Goal: Task Accomplishment & Management: Use online tool/utility

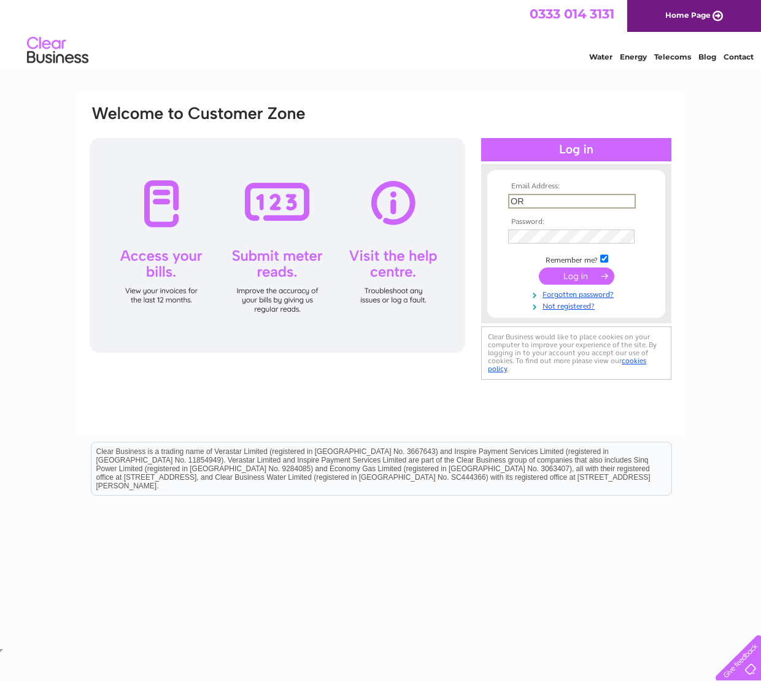
type input "O"
type input "orstonstores@gmail.com"
click at [576, 275] on input "submit" at bounding box center [576, 276] width 75 height 17
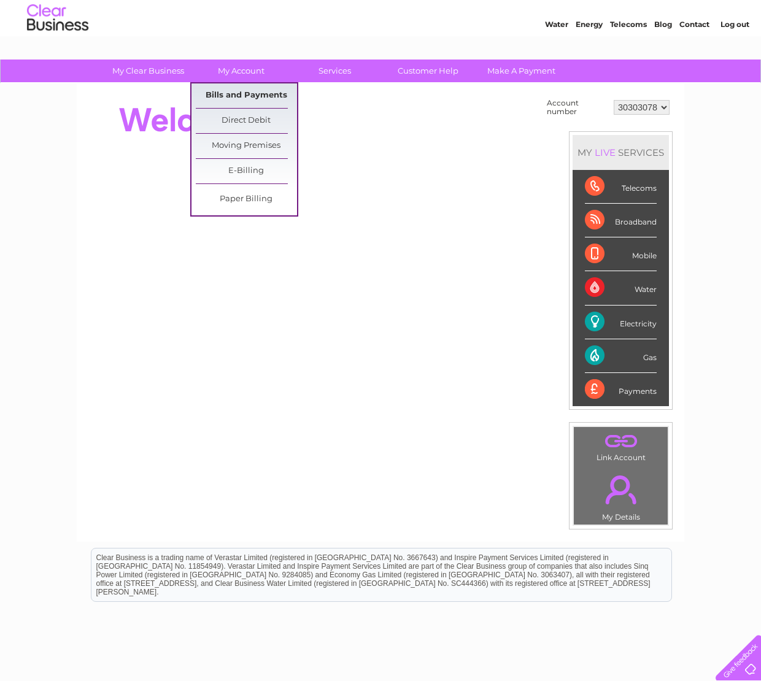
scroll to position [33, 0]
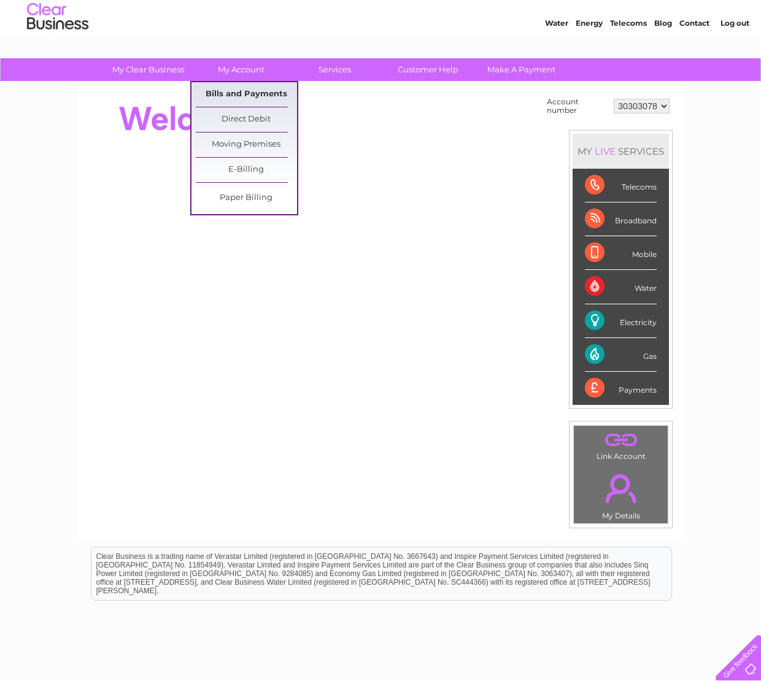
click at [237, 96] on link "Bills and Payments" at bounding box center [246, 94] width 101 height 25
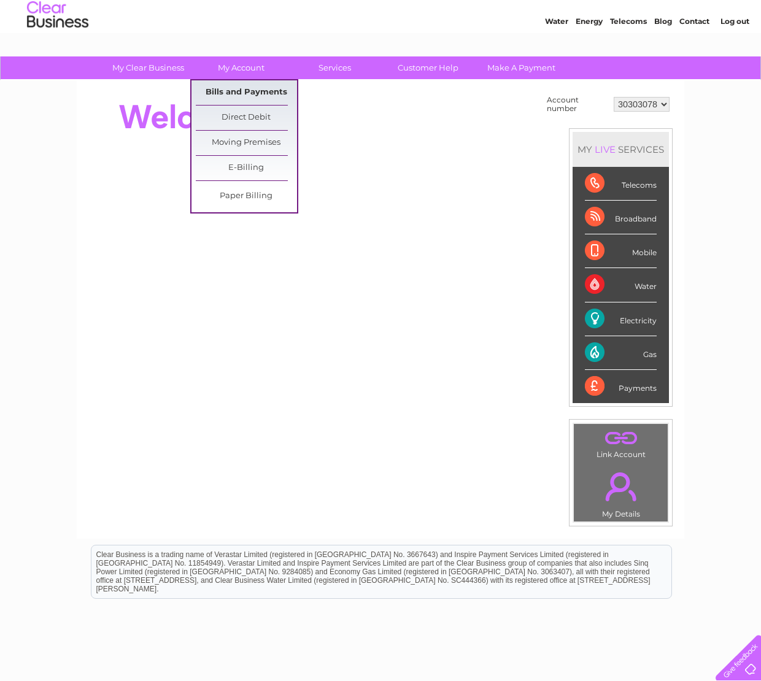
scroll to position [36, 0]
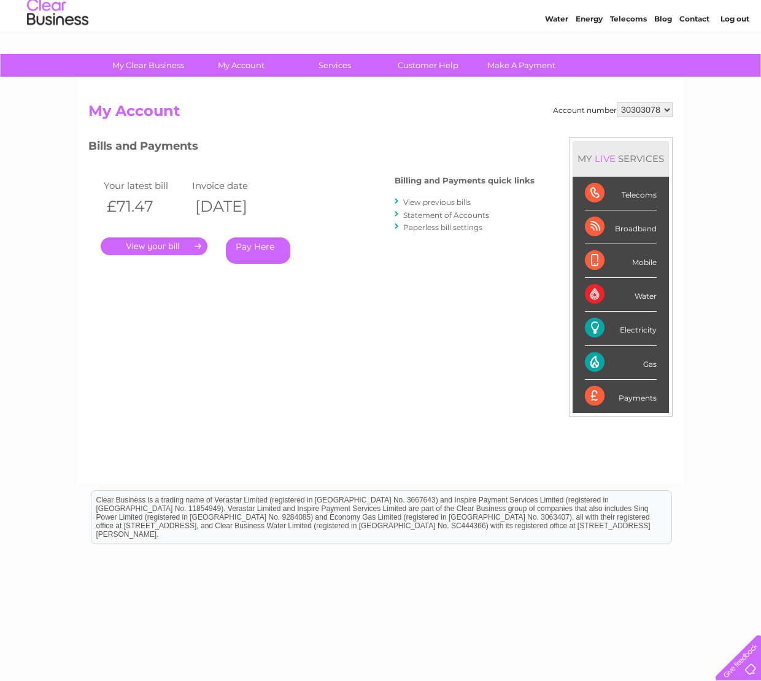
scroll to position [39, 0]
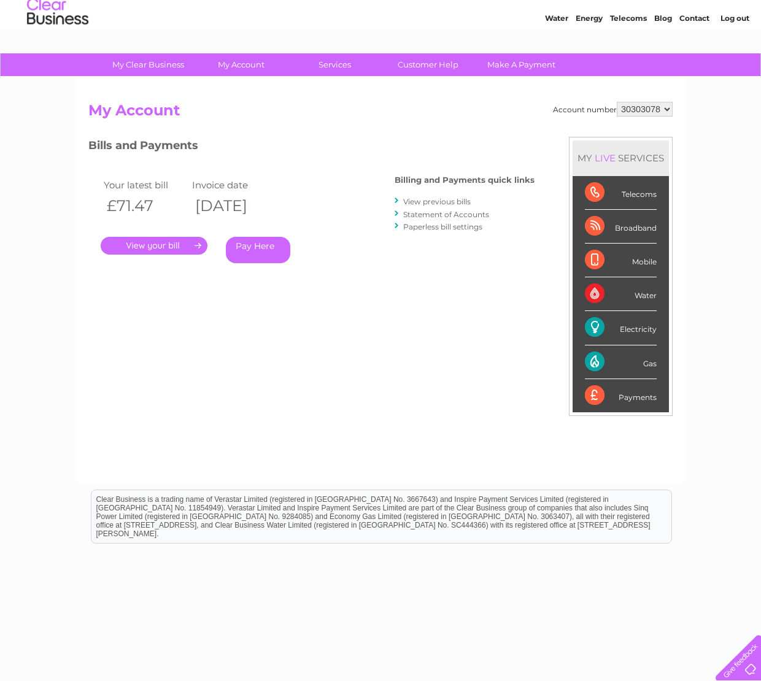
click at [455, 199] on link "View previous bills" at bounding box center [437, 201] width 68 height 9
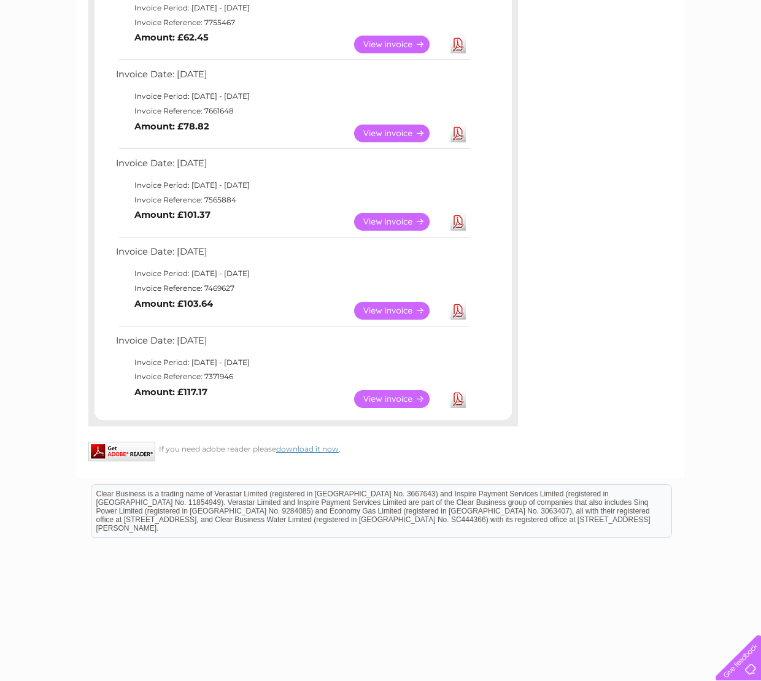
scroll to position [606, 0]
click at [459, 391] on link "Download" at bounding box center [457, 400] width 15 height 18
click at [403, 303] on link "View" at bounding box center [399, 312] width 90 height 18
click at [458, 303] on link "Download" at bounding box center [457, 312] width 15 height 18
click at [457, 214] on link "Download" at bounding box center [457, 223] width 15 height 18
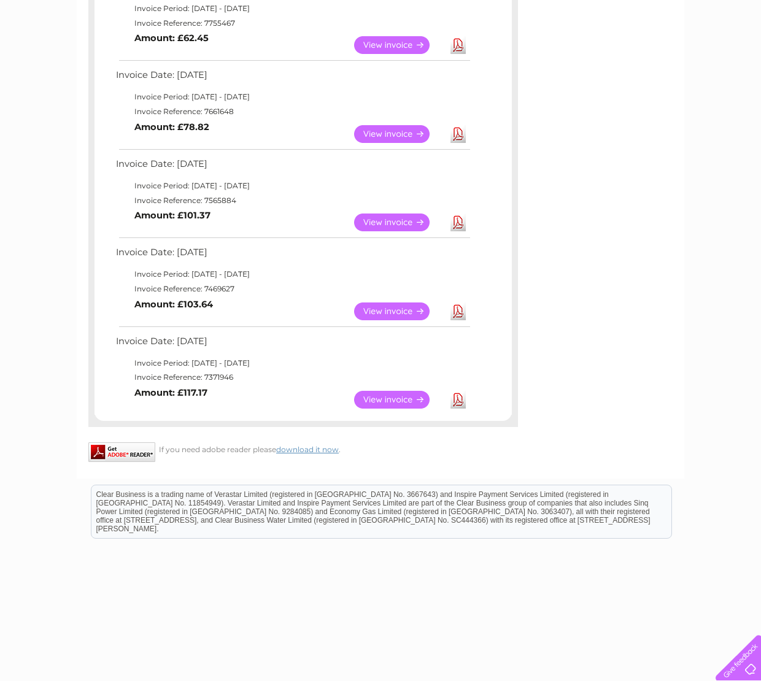
click at [457, 125] on link "Download" at bounding box center [457, 134] width 15 height 18
click at [460, 36] on link "Download" at bounding box center [457, 45] width 15 height 18
click at [457, 39] on link "Download" at bounding box center [457, 45] width 15 height 18
click at [458, 41] on link "Download" at bounding box center [457, 45] width 15 height 18
click at [457, 36] on link "Download" at bounding box center [457, 45] width 15 height 18
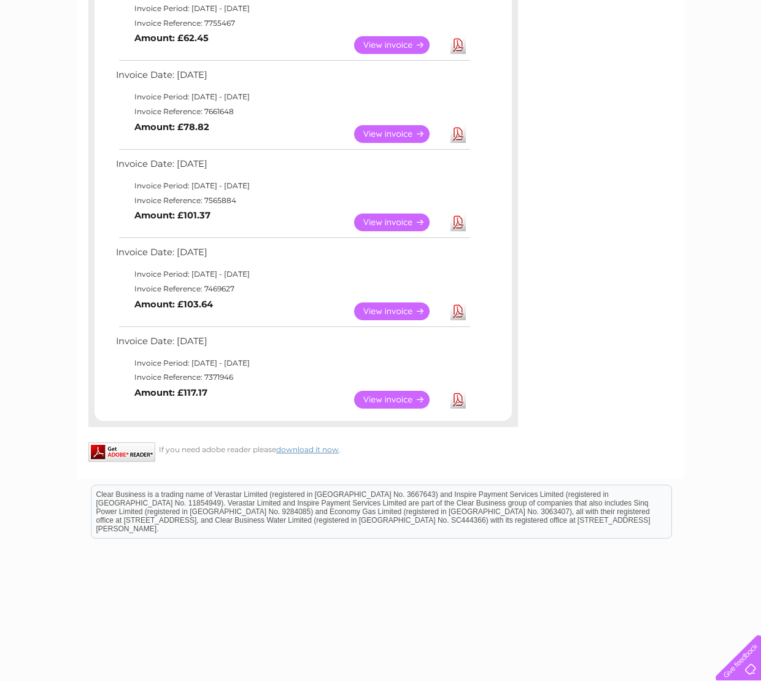
click at [457, 36] on link "Download" at bounding box center [457, 45] width 15 height 18
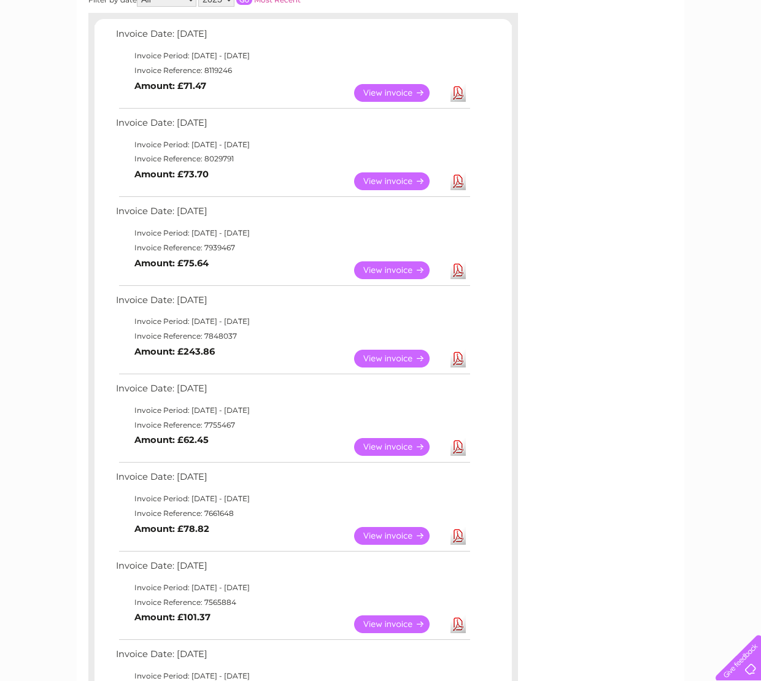
scroll to position [206, 0]
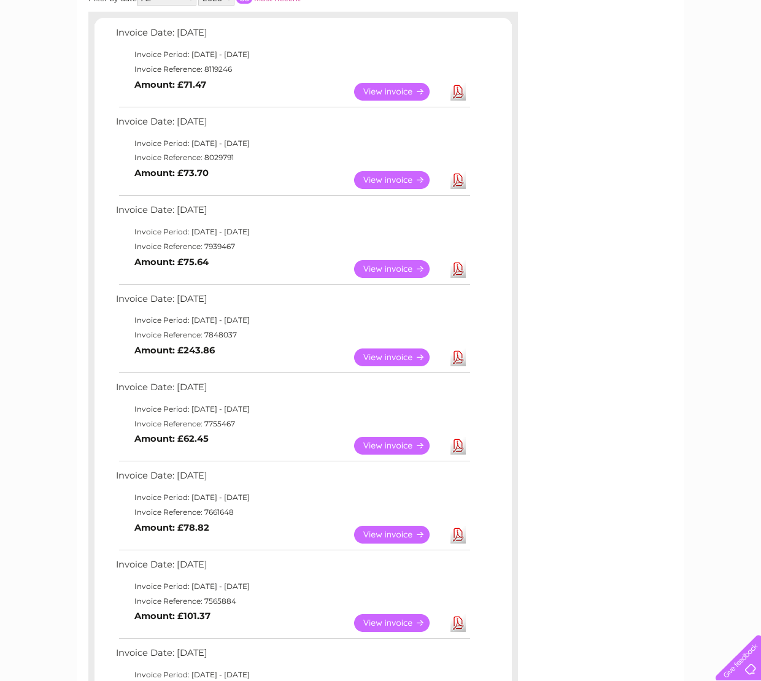
click at [702, 215] on div "My Clear Business Login Details My Details My Preferences Link Account My Accou…" at bounding box center [380, 487] width 761 height 1203
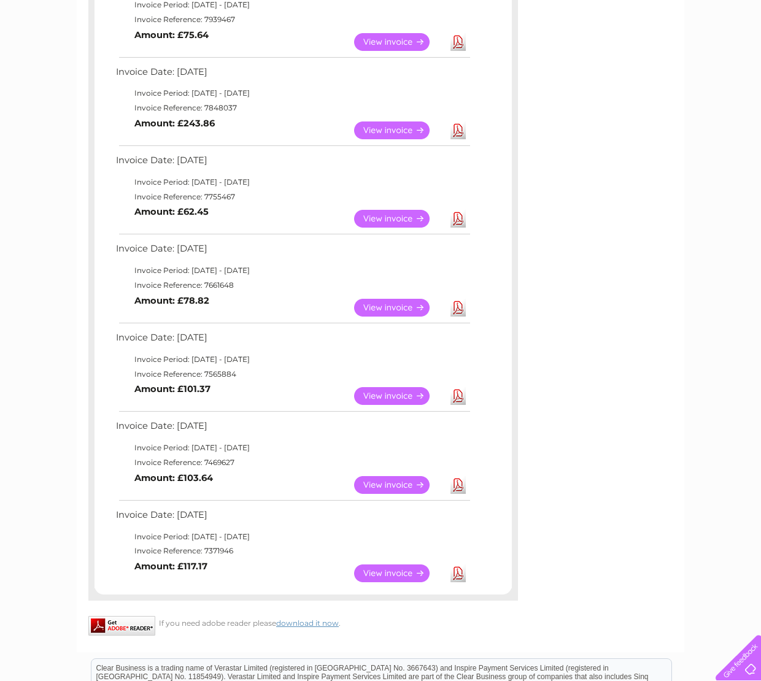
scroll to position [428, 0]
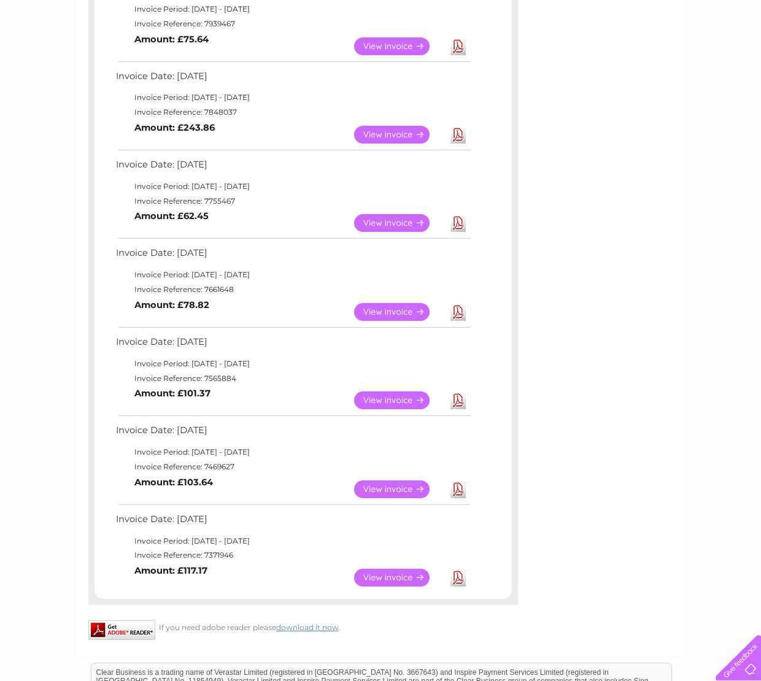
click at [455, 127] on link "Download" at bounding box center [457, 135] width 15 height 18
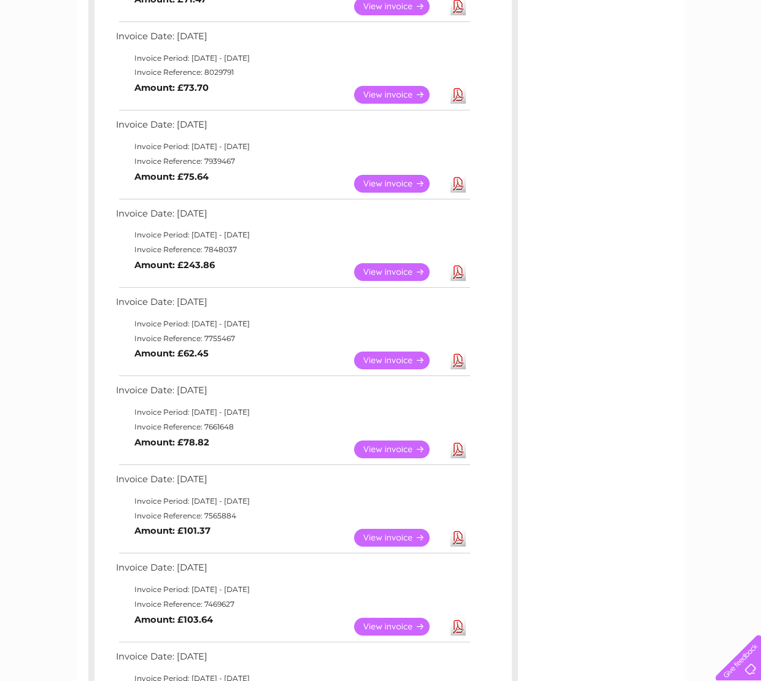
scroll to position [290, 0]
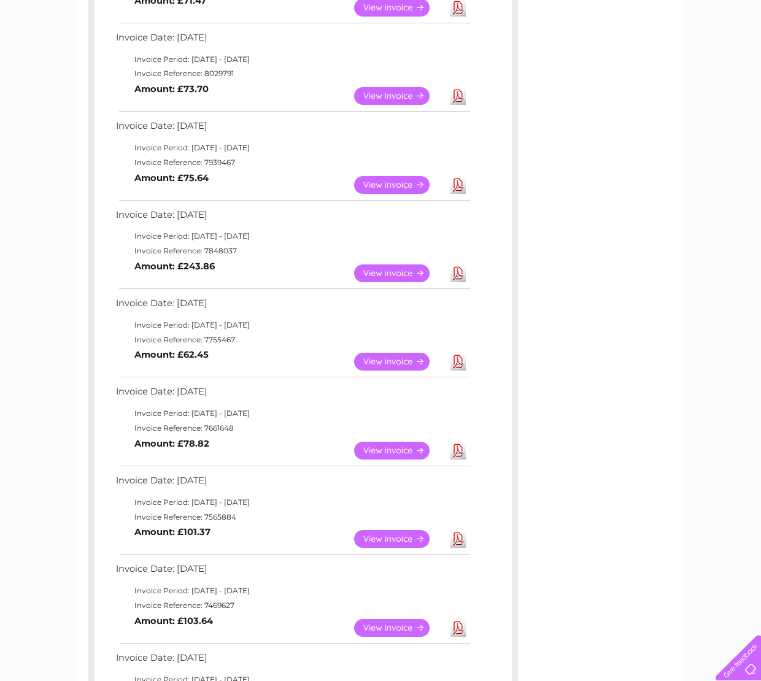
click at [458, 180] on link "Download" at bounding box center [457, 185] width 15 height 18
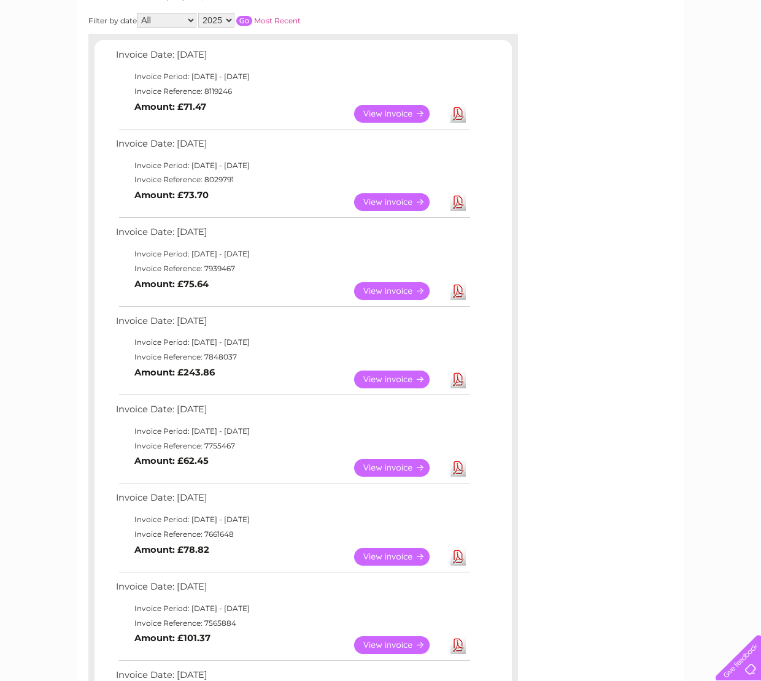
scroll to position [182, 0]
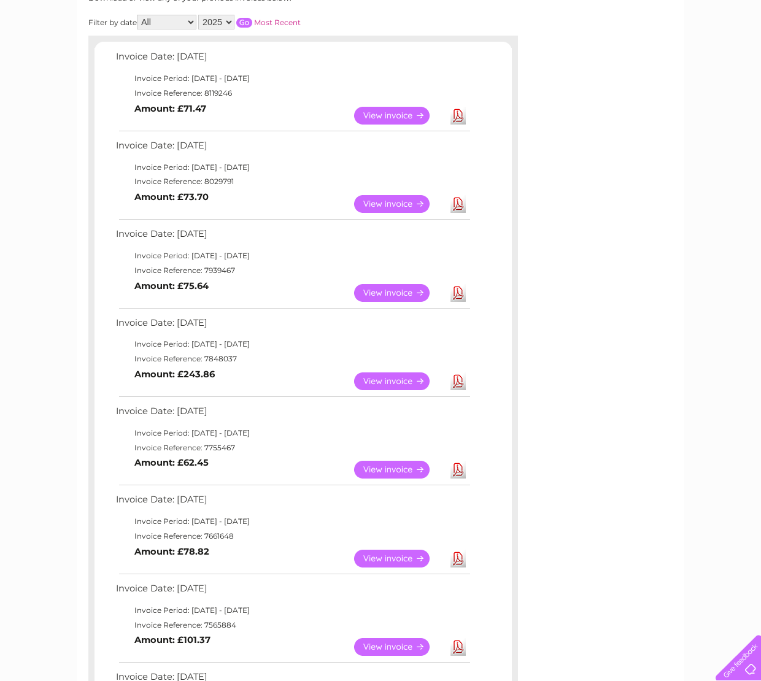
click at [457, 201] on link "Download" at bounding box center [457, 204] width 15 height 18
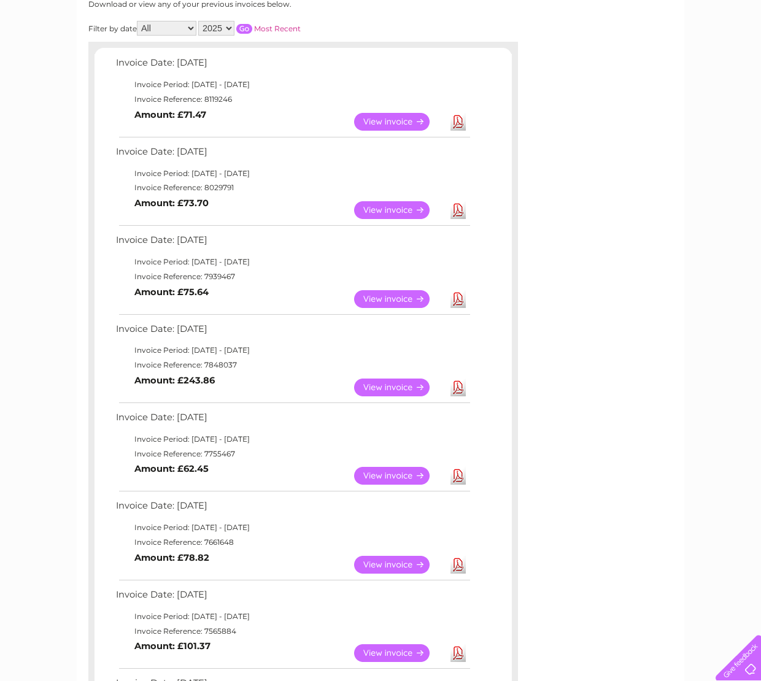
scroll to position [177, 0]
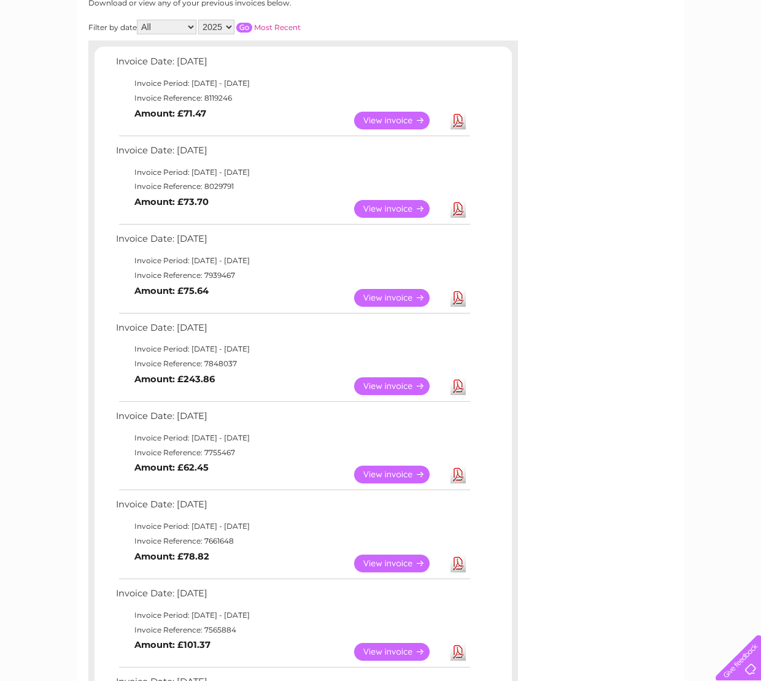
click at [457, 203] on link "Download" at bounding box center [457, 209] width 15 height 18
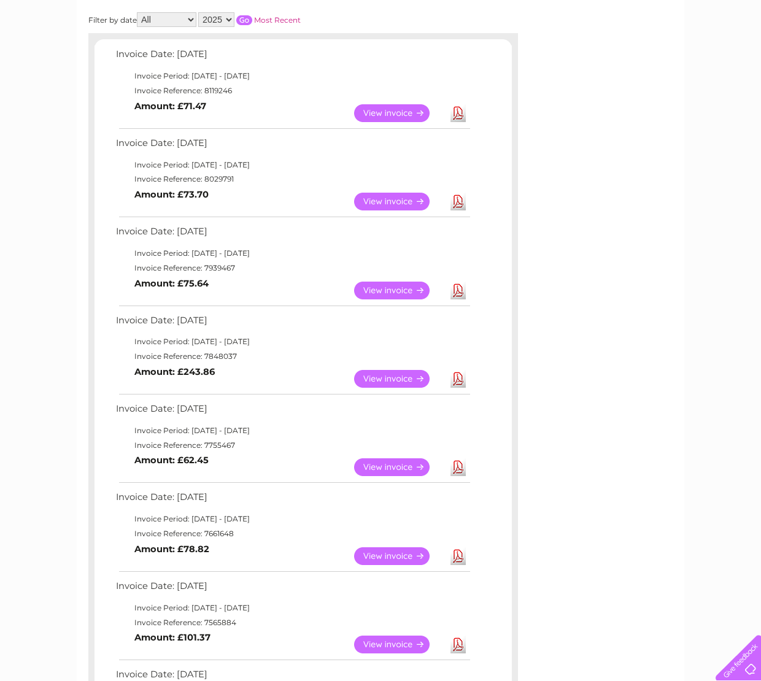
scroll to position [188, 0]
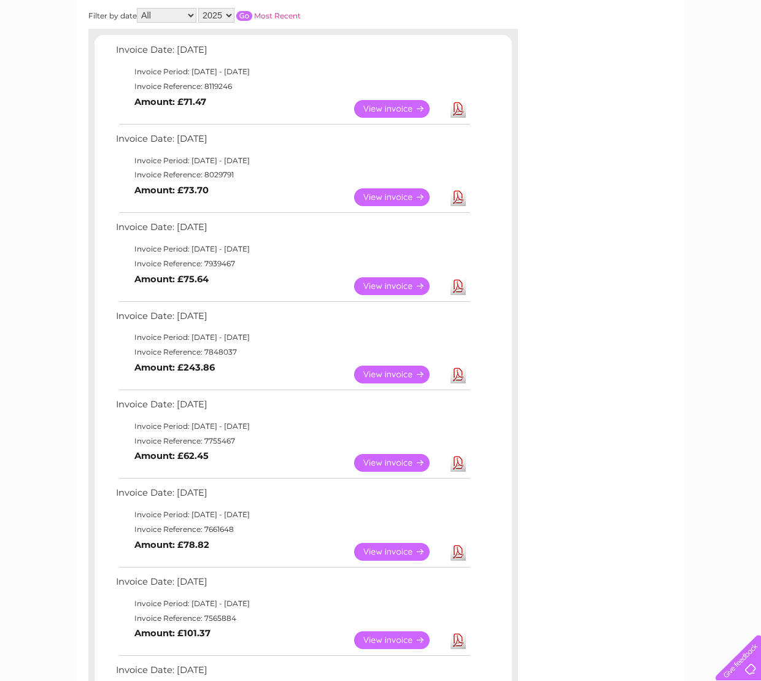
click at [457, 106] on link "Download" at bounding box center [457, 109] width 15 height 18
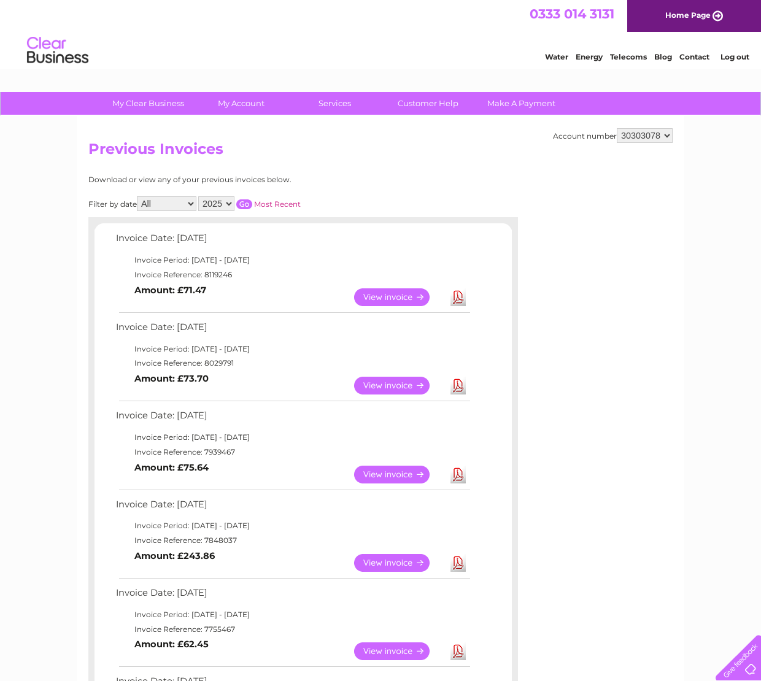
scroll to position [0, 0]
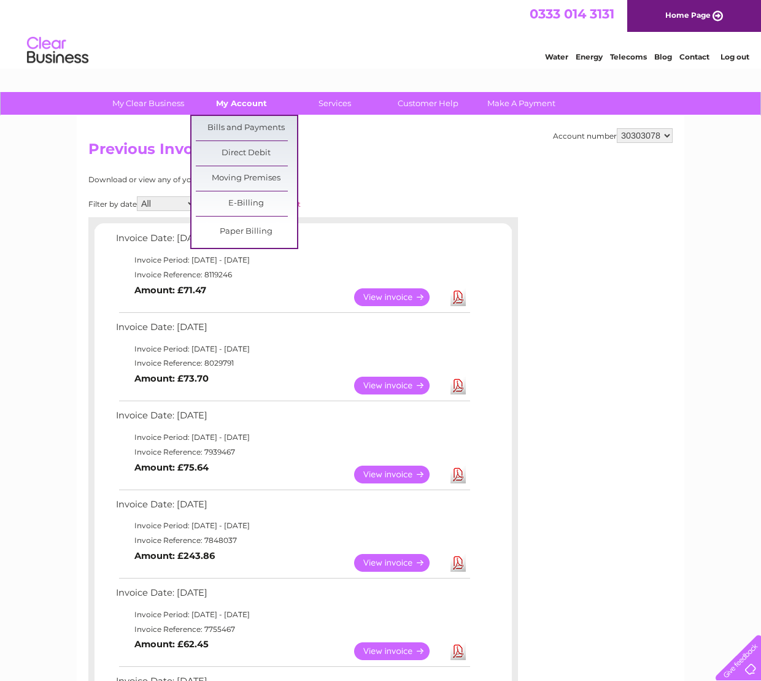
click at [244, 101] on link "My Account" at bounding box center [241, 103] width 101 height 23
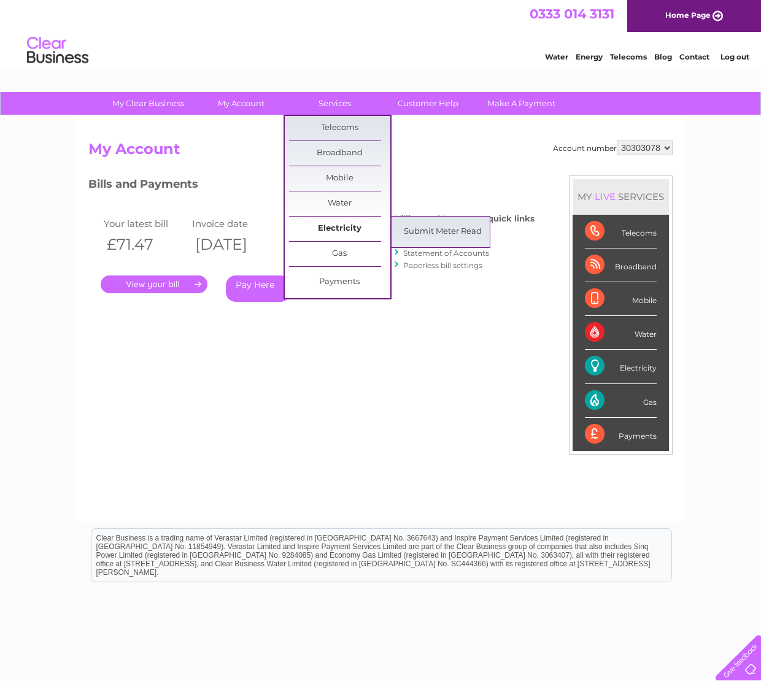
click at [351, 230] on link "Electricity" at bounding box center [339, 229] width 101 height 25
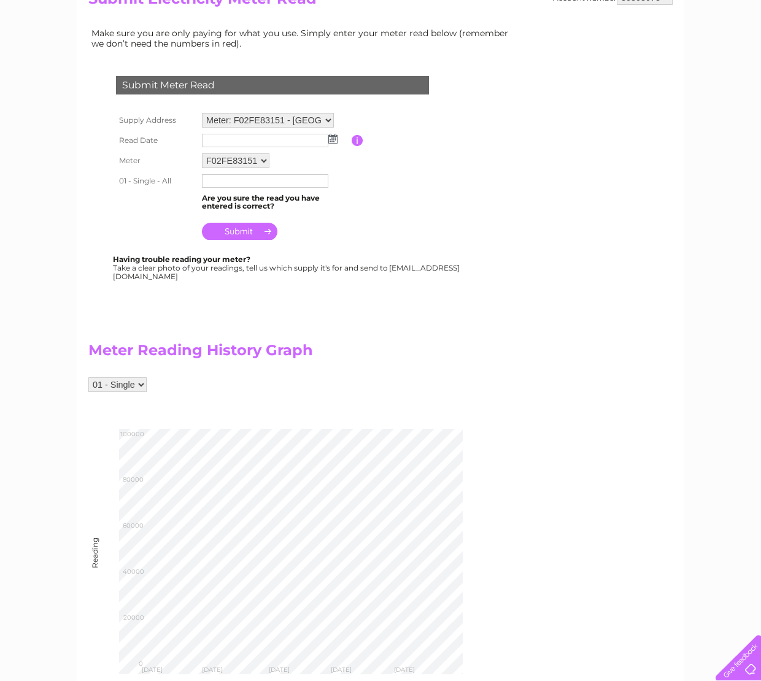
scroll to position [148, 0]
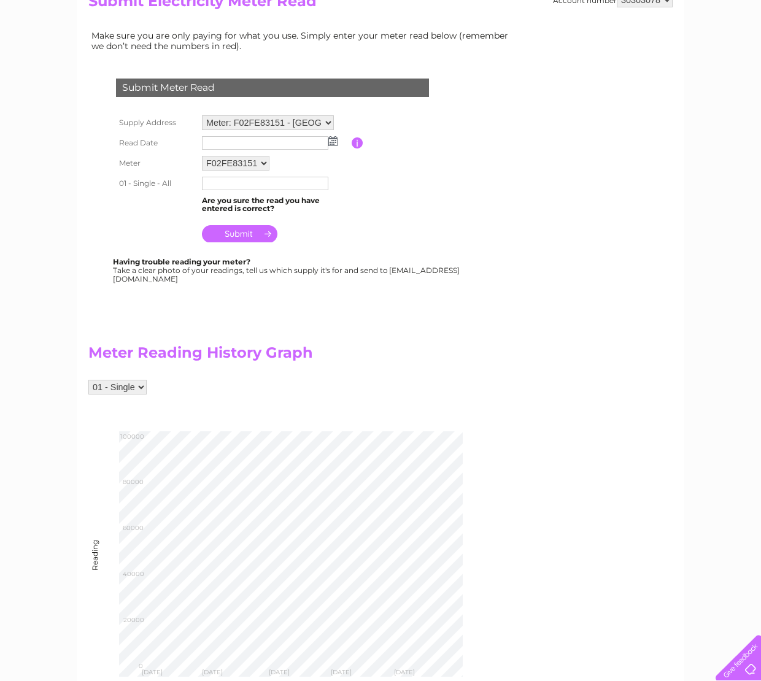
click at [334, 141] on img at bounding box center [332, 141] width 9 height 10
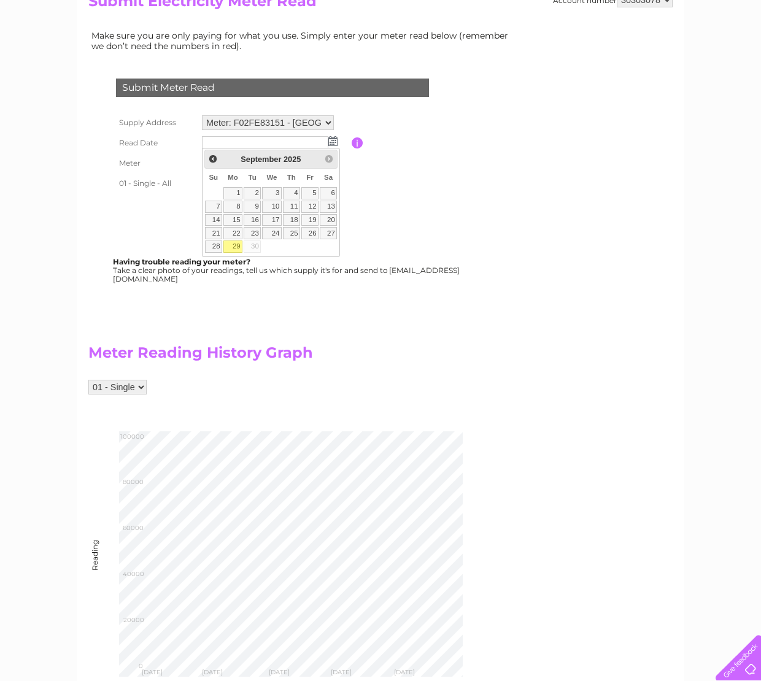
click at [240, 247] on link "29" at bounding box center [232, 247] width 19 height 12
type input "2025/09/29"
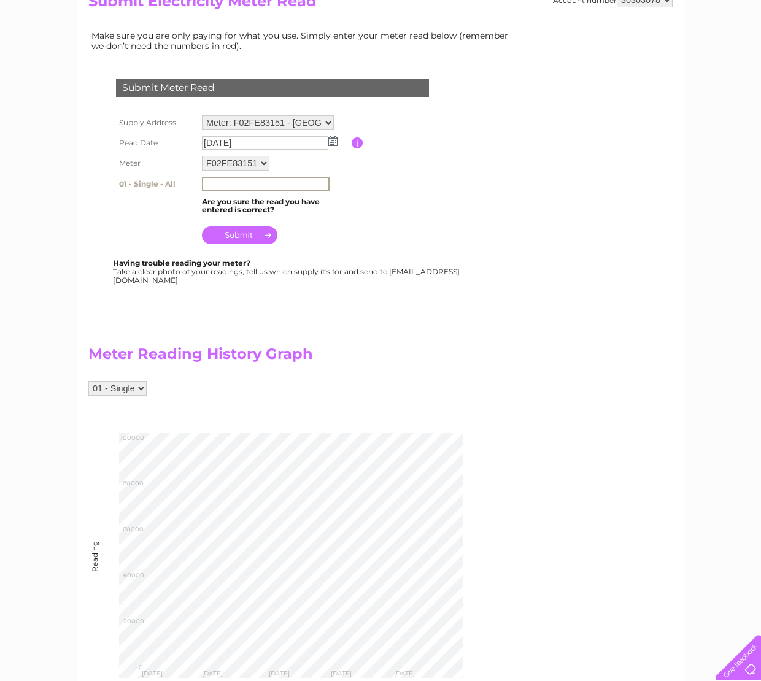
click at [261, 179] on input "text" at bounding box center [266, 184] width 128 height 15
click at [265, 186] on input "text" at bounding box center [265, 185] width 126 height 14
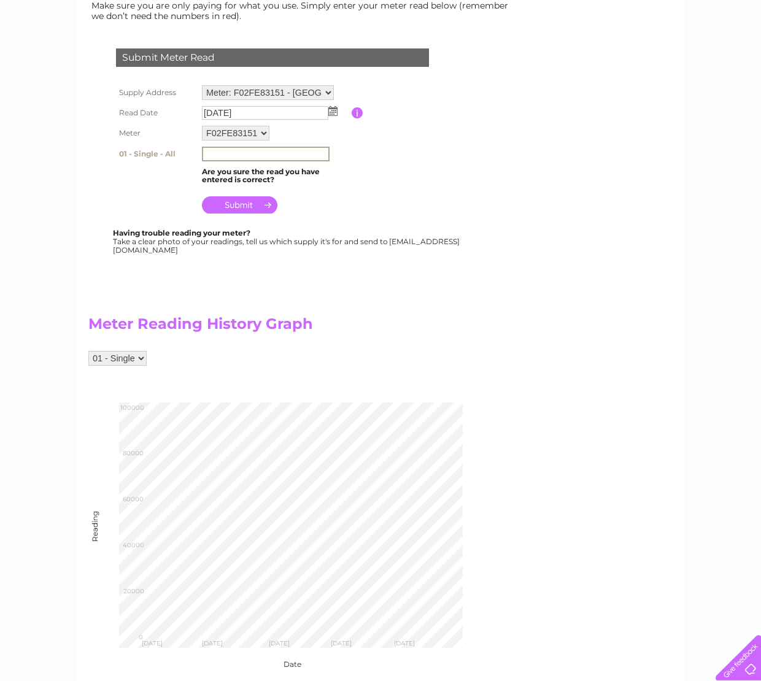
scroll to position [142, 0]
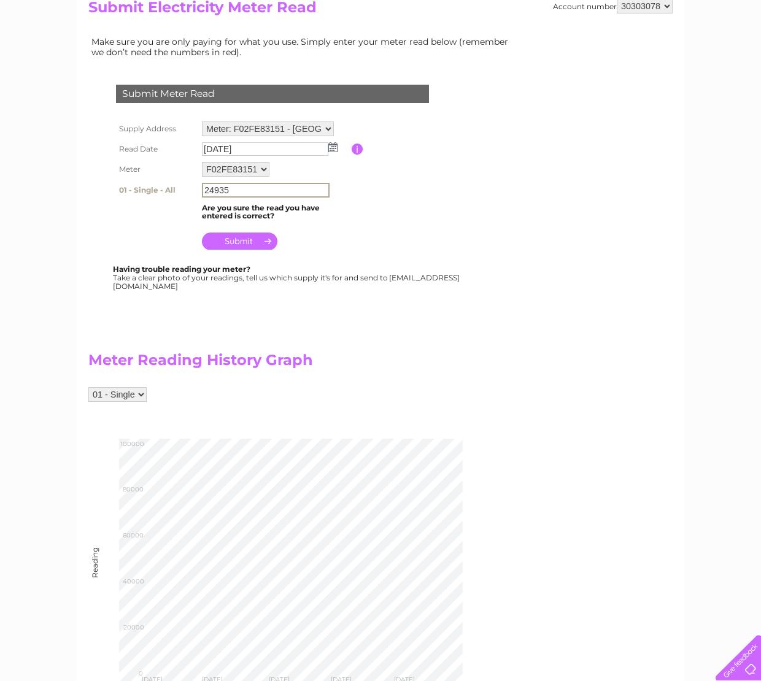
type input "24935"
click at [239, 239] on input "submit" at bounding box center [239, 239] width 75 height 17
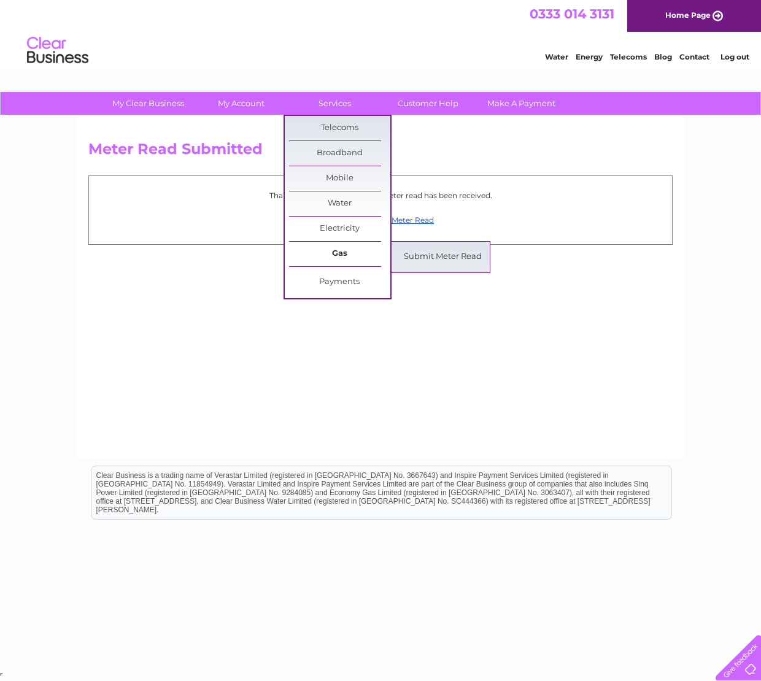
click at [338, 253] on link "Gas" at bounding box center [339, 254] width 101 height 25
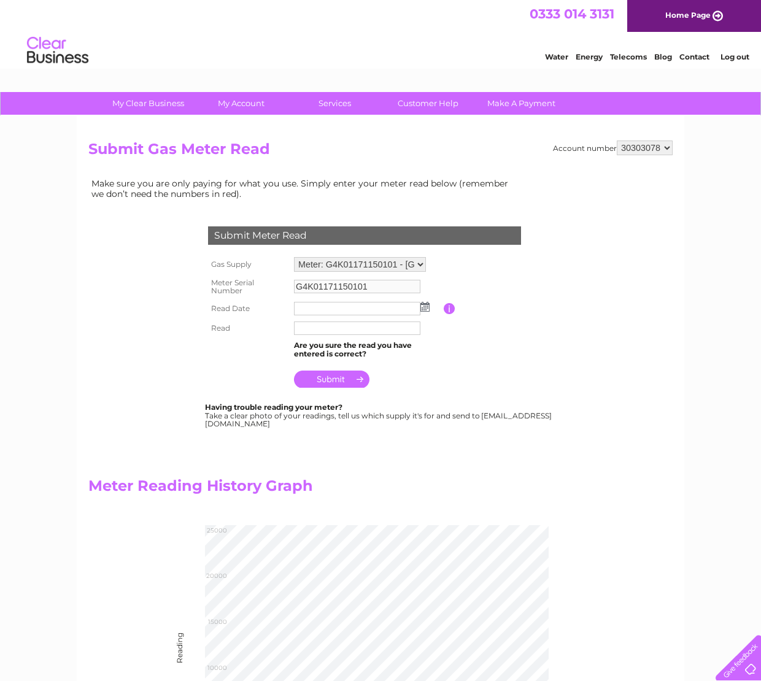
click at [425, 304] on img at bounding box center [424, 307] width 9 height 10
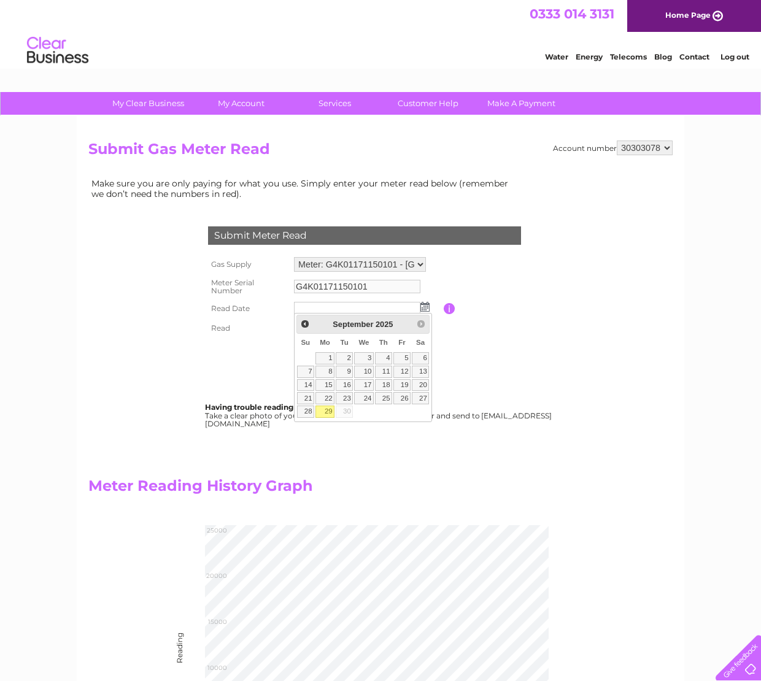
click at [330, 410] on link "29" at bounding box center [324, 412] width 19 height 12
type input "[DATE]"
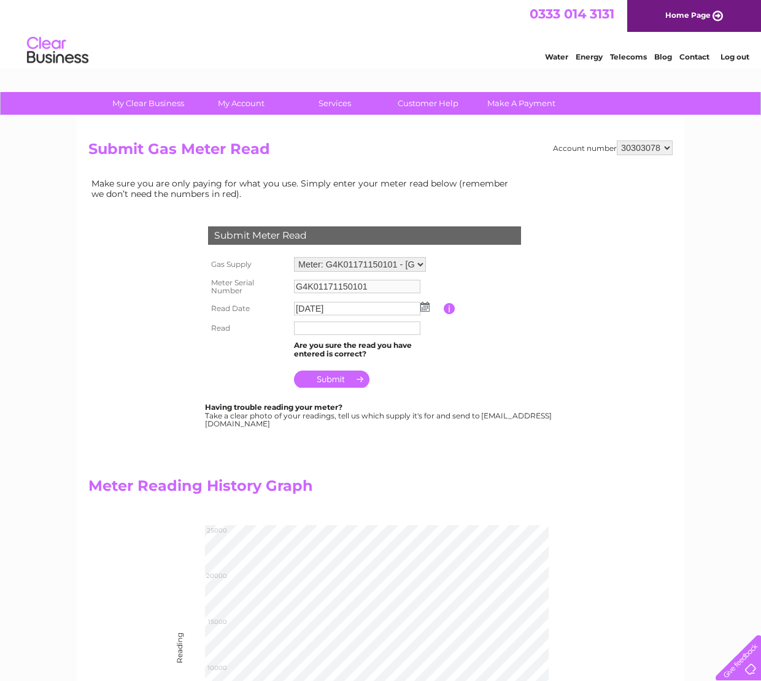
click at [339, 325] on input "text" at bounding box center [357, 329] width 126 height 14
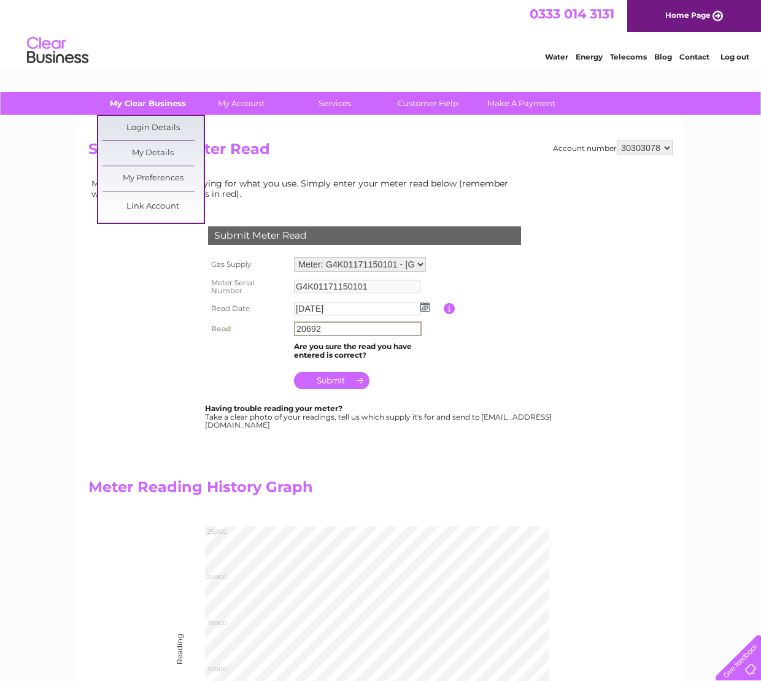
scroll to position [6, 0]
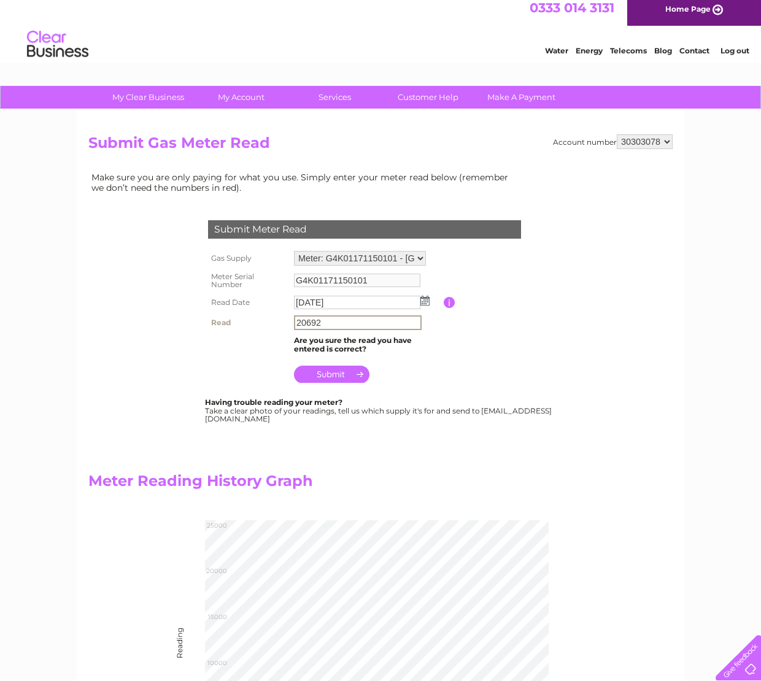
type input "20692"
click at [320, 371] on input "submit" at bounding box center [331, 374] width 75 height 17
